Goal: Information Seeking & Learning: Learn about a topic

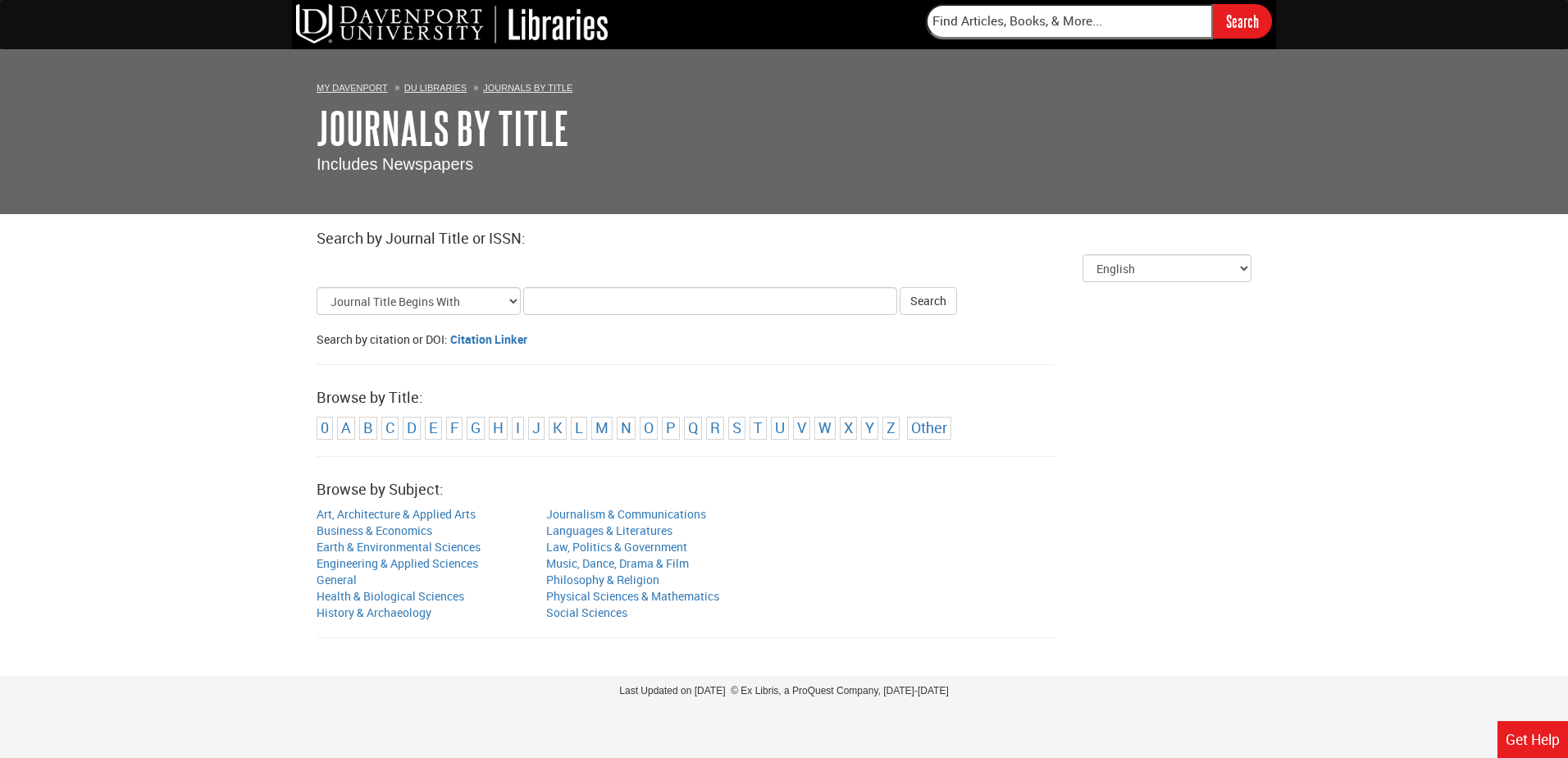
click at [562, 297] on input "Title Search Criteria" at bounding box center [711, 301] width 374 height 27
type input "chain supply"
click at [899, 287] on button "Search" at bounding box center [928, 301] width 58 height 27
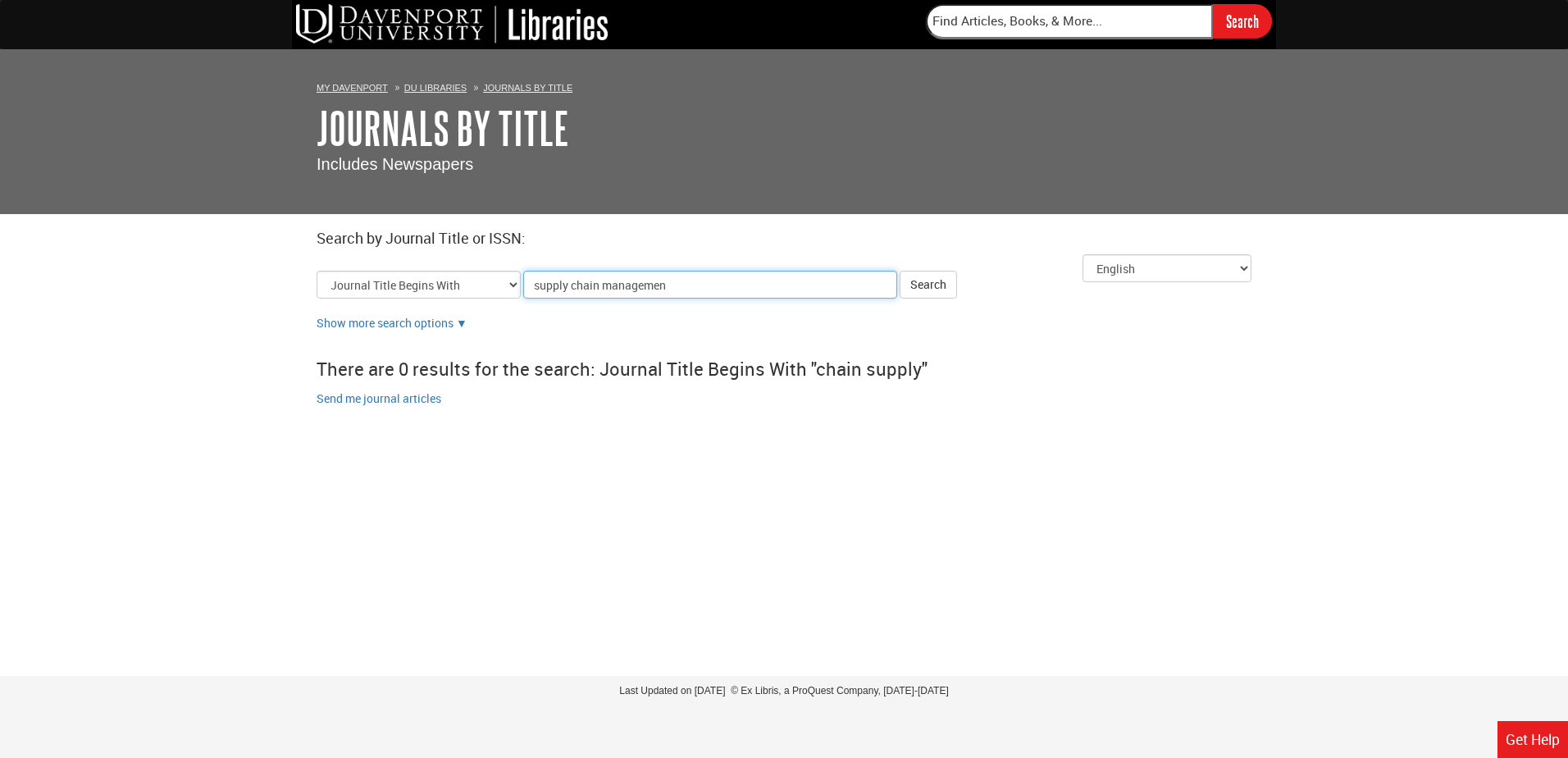
type input "supply chain management"
click button "Search" at bounding box center [928, 285] width 58 height 27
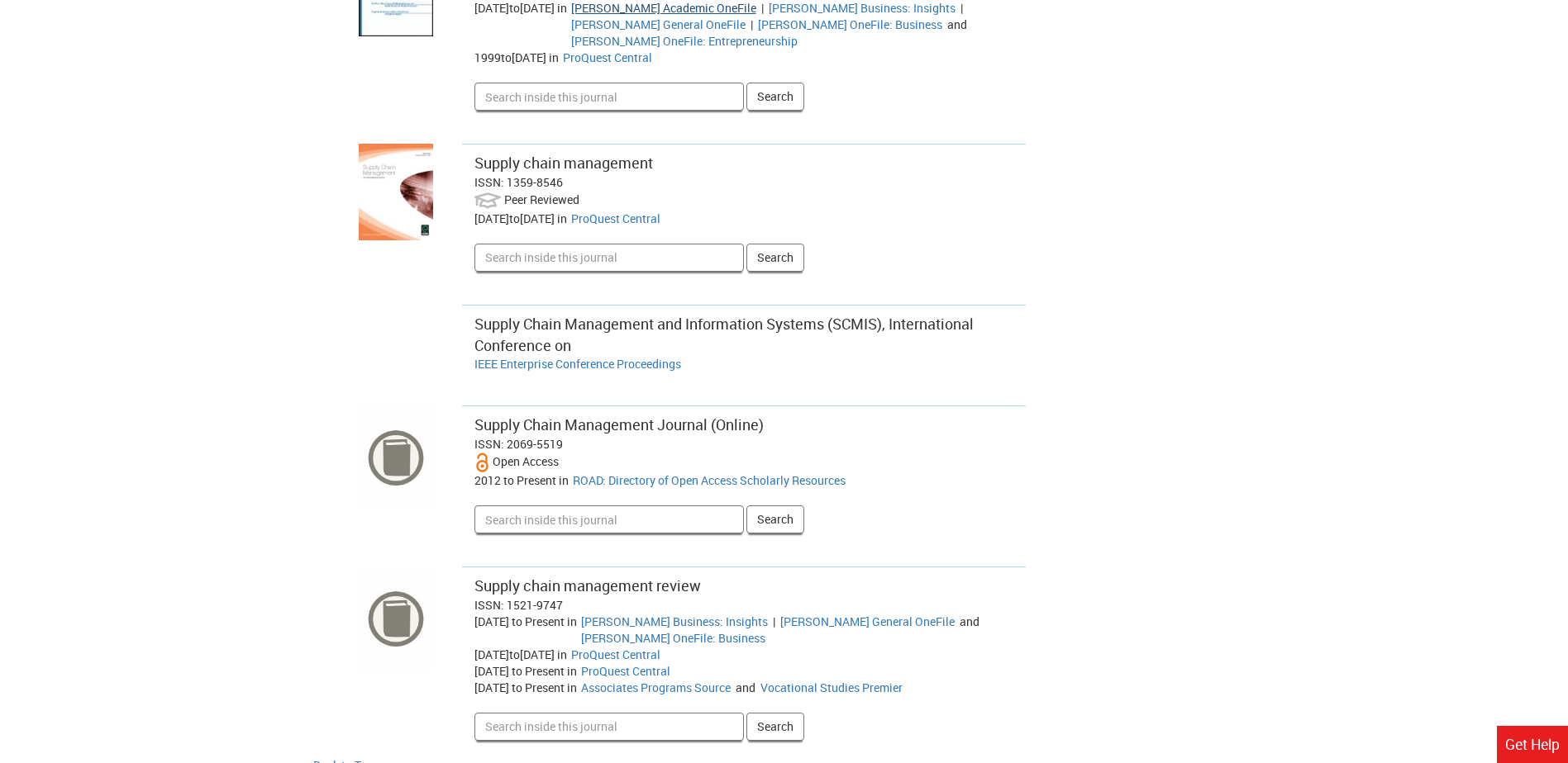
scroll to position [575, 0]
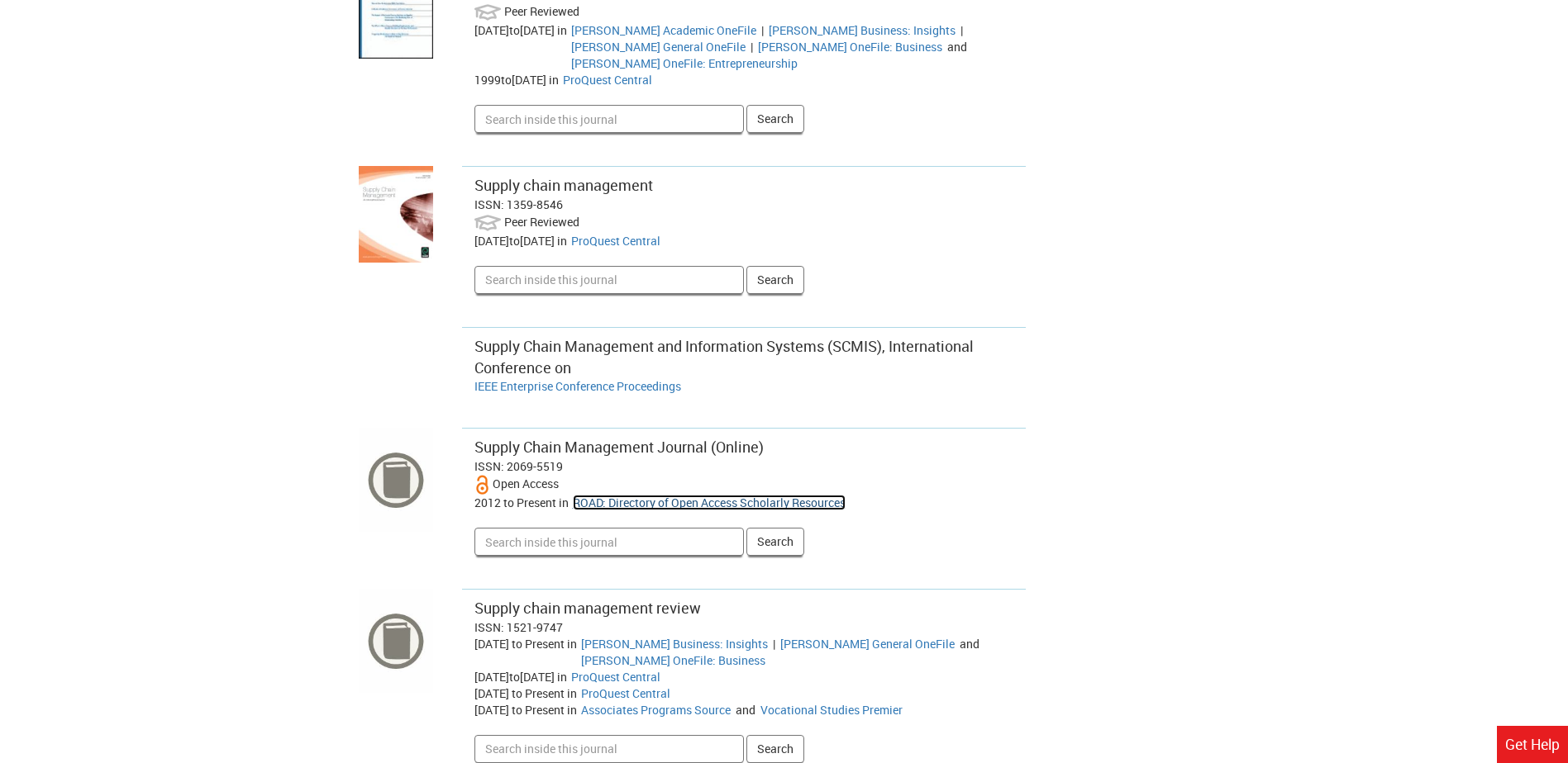
click at [600, 495] on link "ROAD: Directory of Open Access Scholarly Resources" at bounding box center [709, 503] width 273 height 16
click at [654, 233] on link "ProQuest Central" at bounding box center [615, 241] width 90 height 16
